Goal: Task Accomplishment & Management: Use online tool/utility

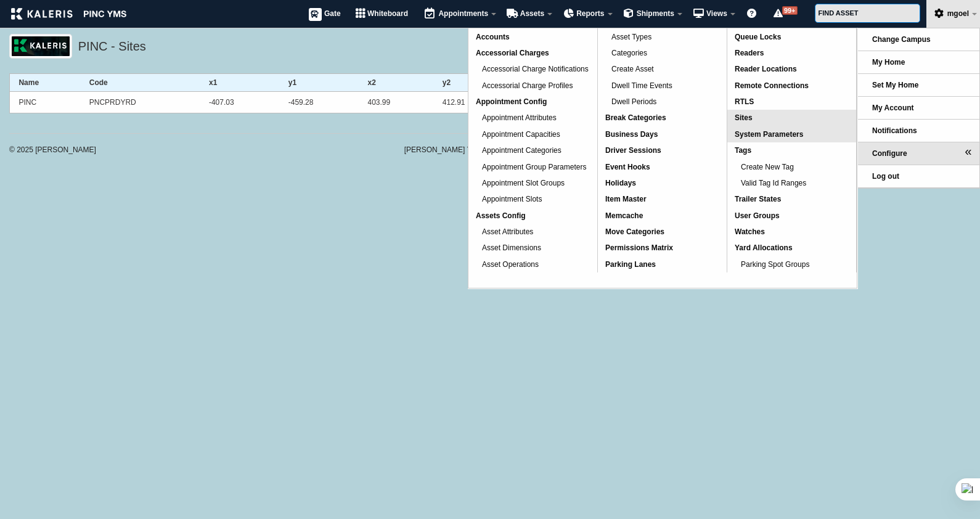
click at [791, 136] on span "System Parameters" at bounding box center [769, 134] width 68 height 9
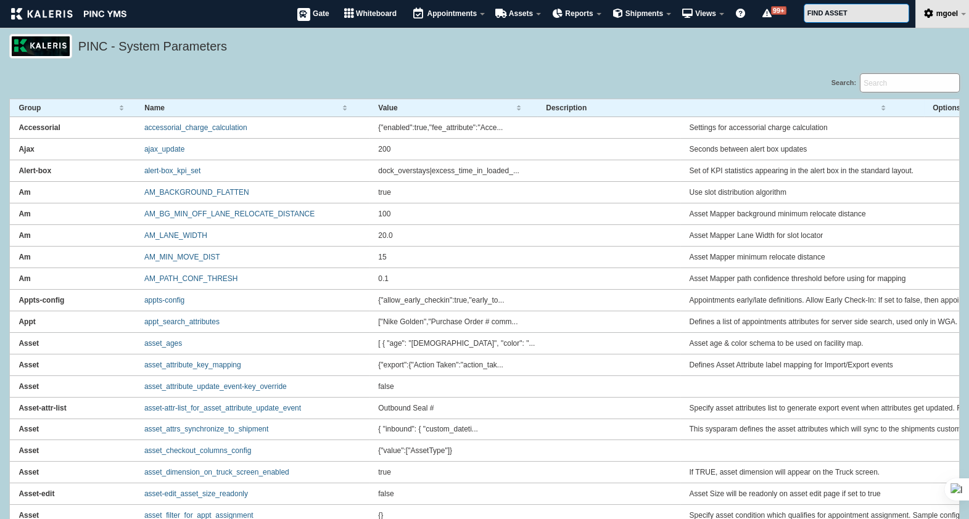
click at [889, 84] on input "Search:" at bounding box center [909, 82] width 100 height 19
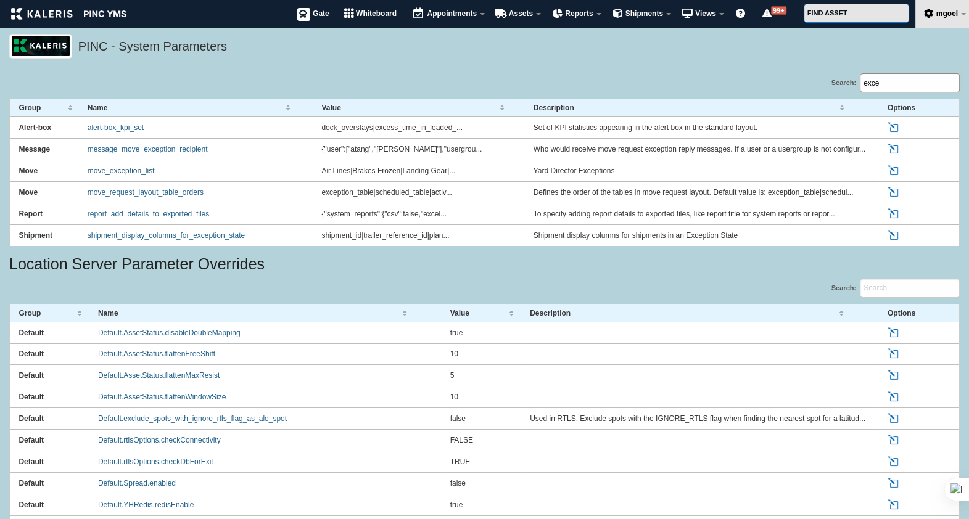
type input "exce"
click at [121, 170] on link "move_exception_list" at bounding box center [121, 170] width 67 height 9
